Goal: Use online tool/utility: Utilize a website feature to perform a specific function

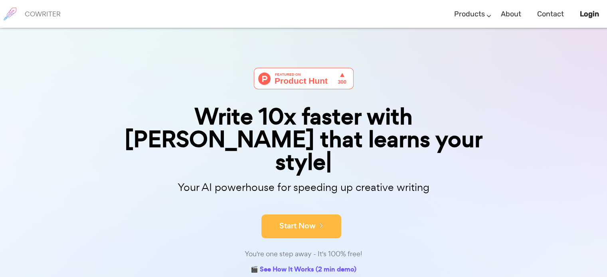
click at [317, 221] on icon at bounding box center [319, 225] width 7 height 9
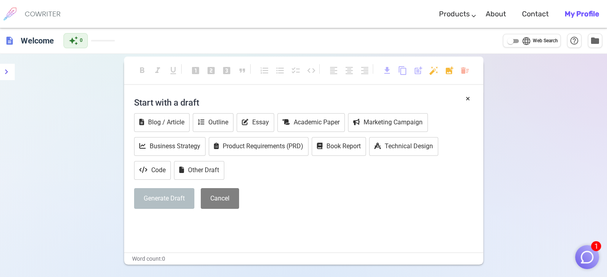
click at [152, 100] on h4 "Start with a draft" at bounding box center [303, 102] width 339 height 19
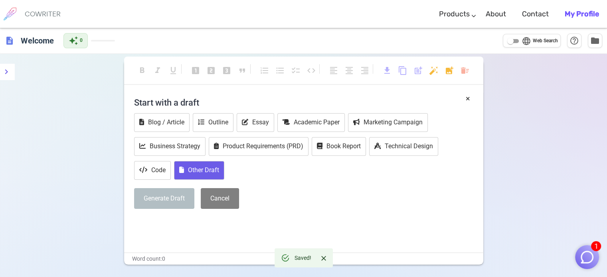
click at [188, 170] on button "Other Draft" at bounding box center [199, 170] width 50 height 19
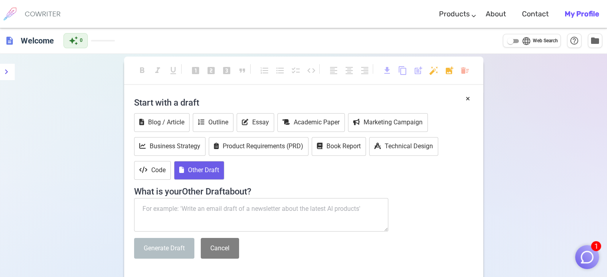
click at [164, 206] on textarea at bounding box center [261, 215] width 255 height 34
paste textarea "i was having a lot of feelings, first it feels like postcard or like fridgemagn…"
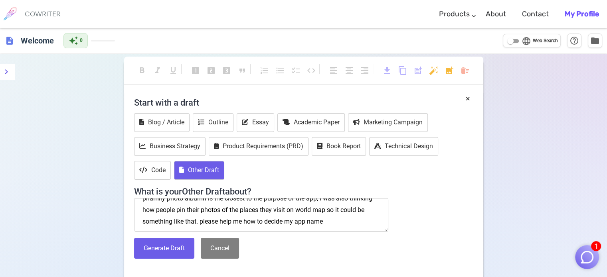
scroll to position [46, 0]
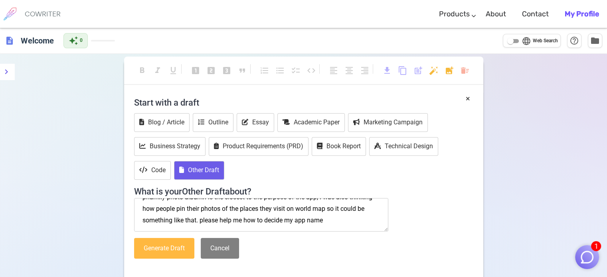
type textarea "i was having a lot of feelings, first it feels like postcard or like fridgemagn…"
click at [154, 243] on button "Generate Draft" at bounding box center [164, 248] width 60 height 21
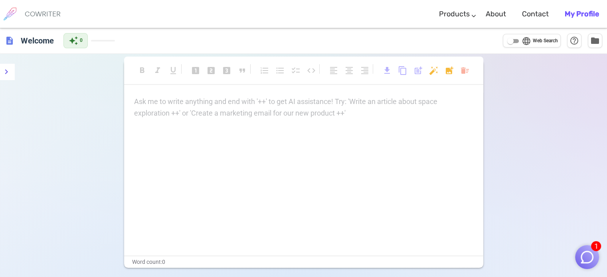
click at [142, 107] on p "Ask me to write anything and end with '++' to get AI assistance! Try: 'Write an…" at bounding box center [303, 102] width 339 height 12
